Goal: Task Accomplishment & Management: Manage account settings

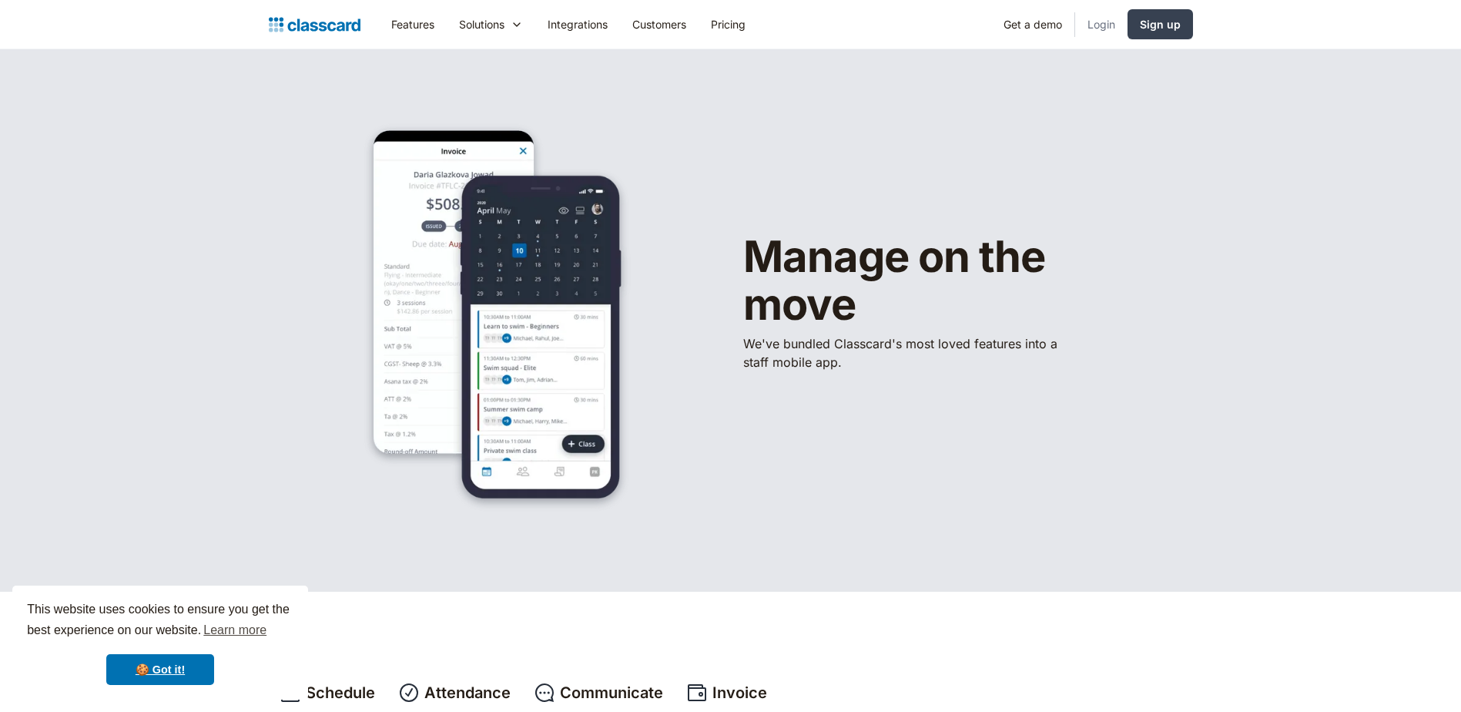
click at [1109, 22] on link "Login" at bounding box center [1101, 24] width 52 height 35
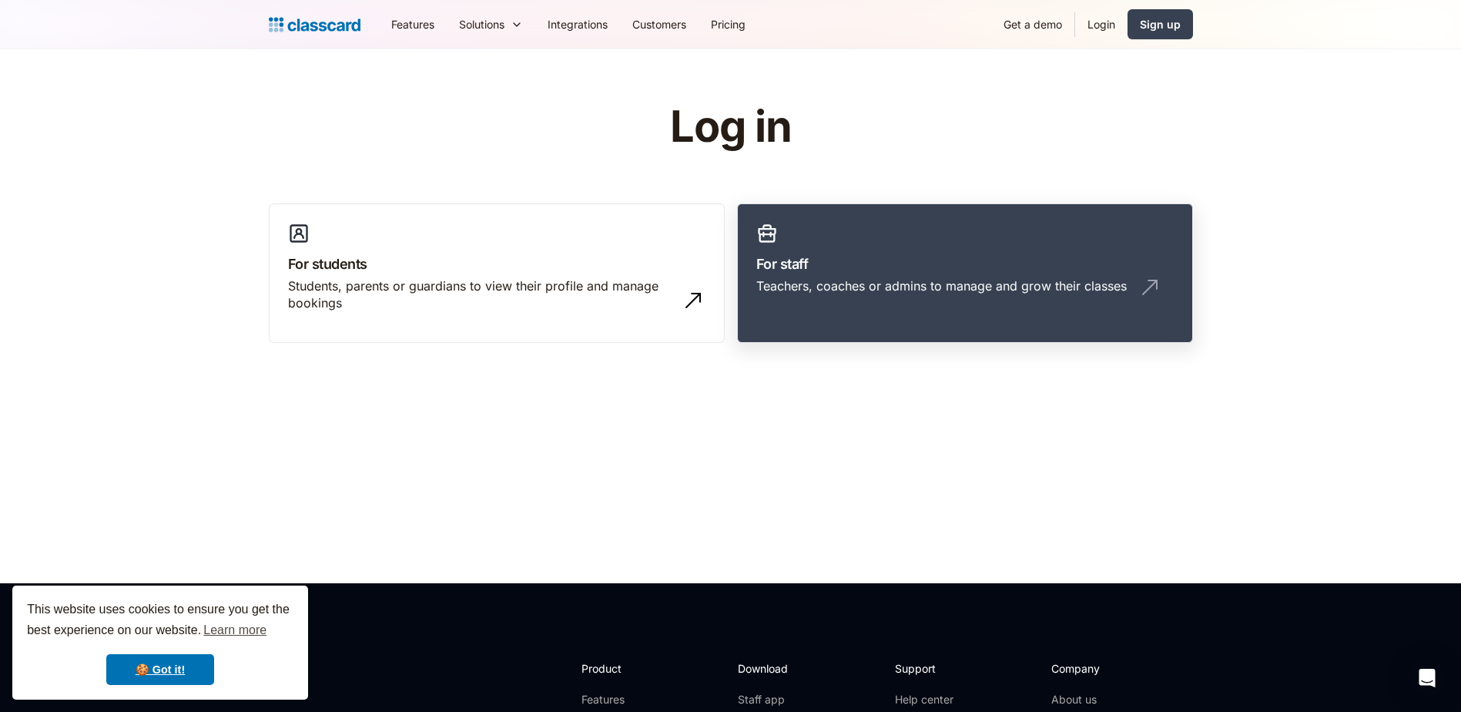
click at [1049, 281] on div "Teachers, coaches or admins to manage and grow their classes" at bounding box center [941, 285] width 370 height 17
